Goal: Task Accomplishment & Management: Complete application form

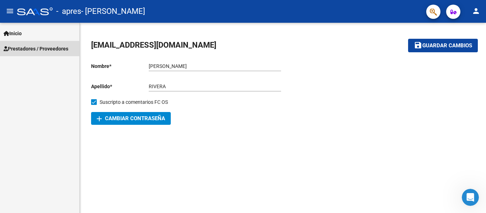
click at [26, 50] on span "Prestadores / Proveedores" at bounding box center [36, 49] width 65 height 8
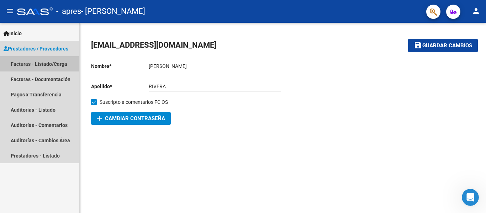
click at [30, 63] on link "Facturas - Listado/Carga" at bounding box center [39, 63] width 79 height 15
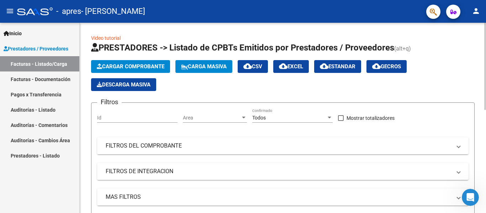
click at [125, 65] on span "Cargar Comprobante" at bounding box center [131, 66] width 68 height 6
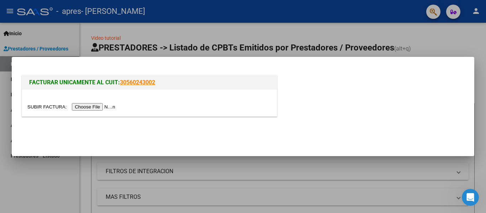
click at [84, 107] on input "file" at bounding box center [72, 106] width 90 height 7
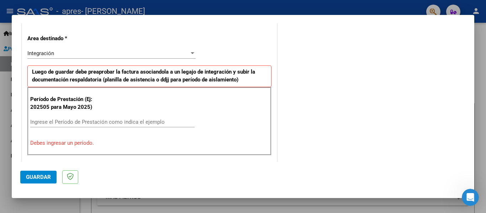
scroll to position [171, 0]
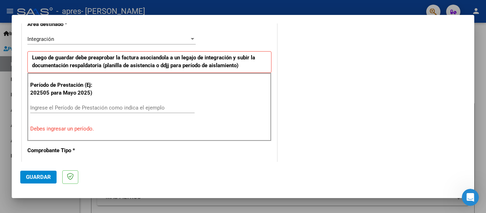
click at [39, 108] on input "Ingrese el Período de Prestación como indica el ejemplo" at bounding box center [112, 108] width 164 height 6
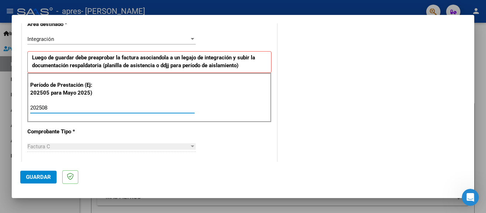
type input "202507"
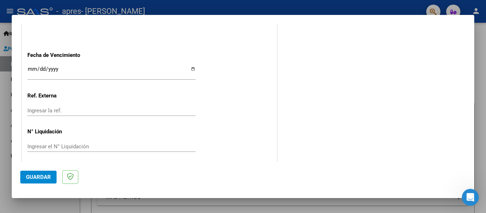
scroll to position [488, 0]
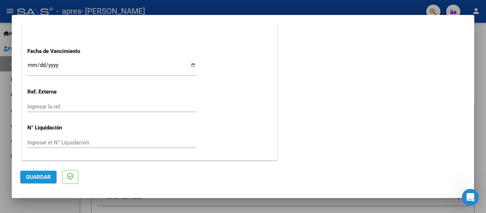
click at [32, 179] on span "Guardar" at bounding box center [38, 177] width 25 height 6
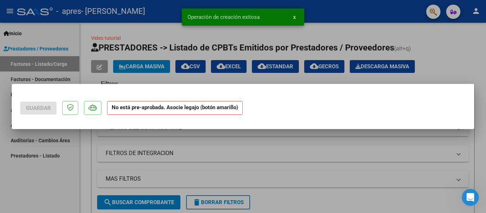
scroll to position [0, 0]
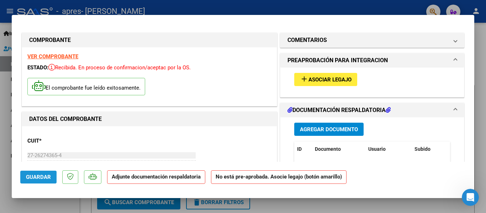
click at [34, 178] on span "Guardar" at bounding box center [38, 177] width 25 height 6
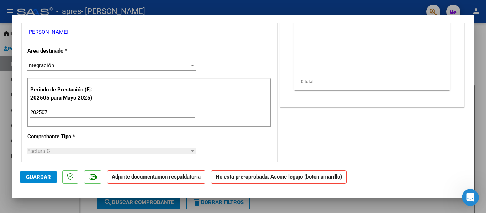
scroll to position [157, 0]
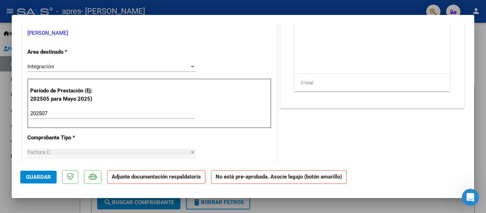
click at [49, 112] on input "202507" at bounding box center [112, 113] width 164 height 6
type input "202509"
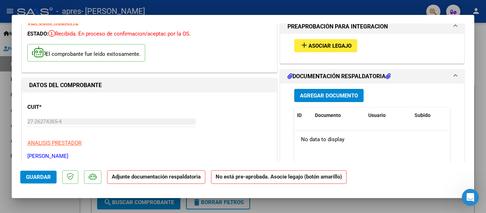
scroll to position [0, 0]
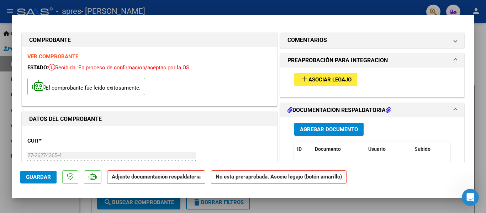
click at [325, 131] on span "Agregar Documento" at bounding box center [329, 129] width 58 height 6
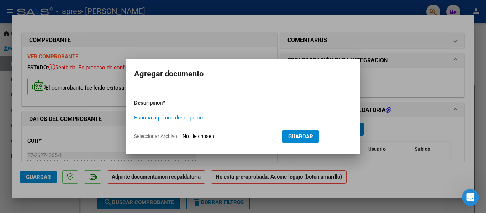
click at [143, 118] on input "Escriba aquí una descripcion" at bounding box center [209, 118] width 150 height 6
type input "PLANILLA"
click at [157, 136] on span "Seleccionar Archivo" at bounding box center [155, 136] width 43 height 6
click at [183, 136] on input "Seleccionar Archivo" at bounding box center [230, 136] width 94 height 7
type input "C:\fakepath\PLANILLA.pdf"
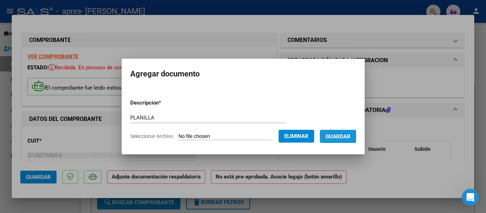
click at [337, 135] on span "Guardar" at bounding box center [338, 136] width 25 height 6
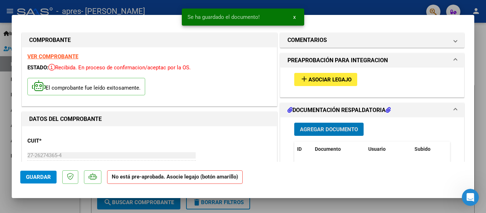
click at [317, 79] on span "Asociar Legajo" at bounding box center [330, 80] width 43 height 6
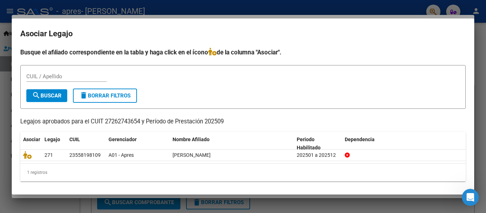
scroll to position [1, 0]
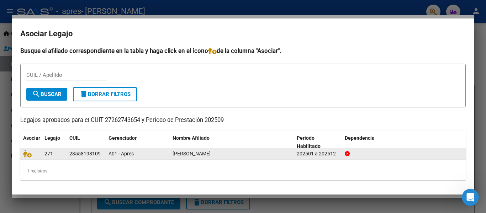
click at [225, 154] on div "[PERSON_NAME]" at bounding box center [232, 154] width 119 height 8
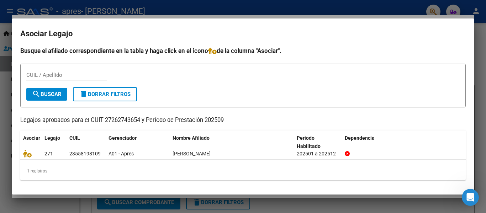
click at [36, 74] on input "CUIL / Apellido" at bounding box center [66, 75] width 80 height 6
click at [47, 96] on span "search Buscar" at bounding box center [47, 94] width 30 height 6
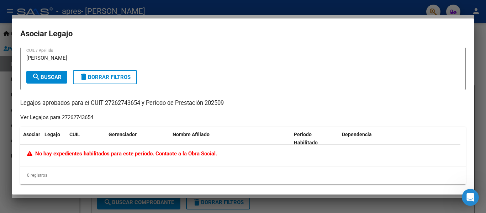
scroll to position [0, 0]
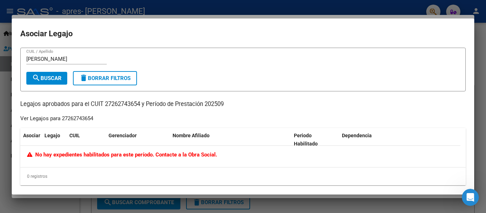
click at [71, 56] on input "[PERSON_NAME]" at bounding box center [66, 59] width 80 height 6
type input "E"
click at [38, 80] on mat-icon "search" at bounding box center [36, 78] width 9 height 9
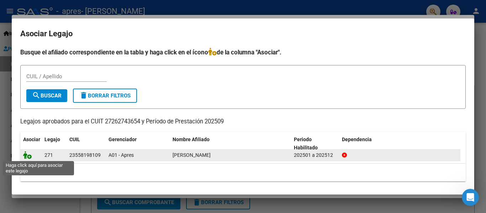
click at [28, 158] on icon at bounding box center [27, 155] width 9 height 8
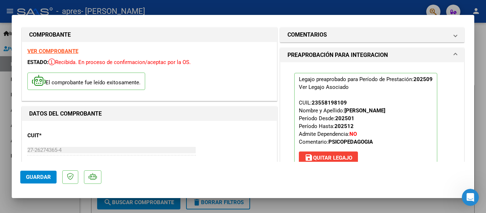
scroll to position [0, 0]
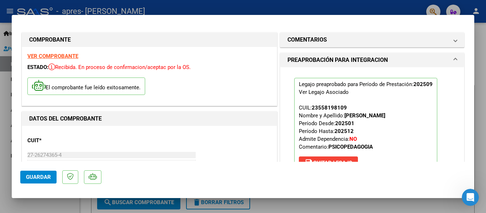
click at [38, 177] on span "Guardar" at bounding box center [38, 177] width 25 height 6
